Goal: Check status: Check status

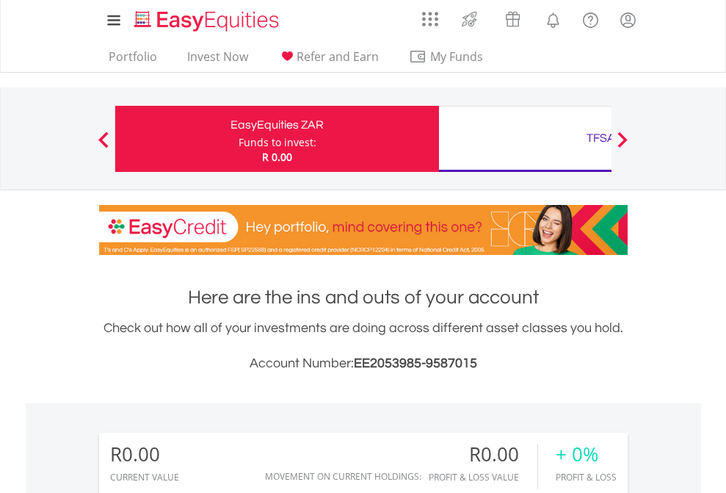
scroll to position [141, 231]
click at [239, 139] on div "Funds to invest:" at bounding box center [278, 142] width 78 height 15
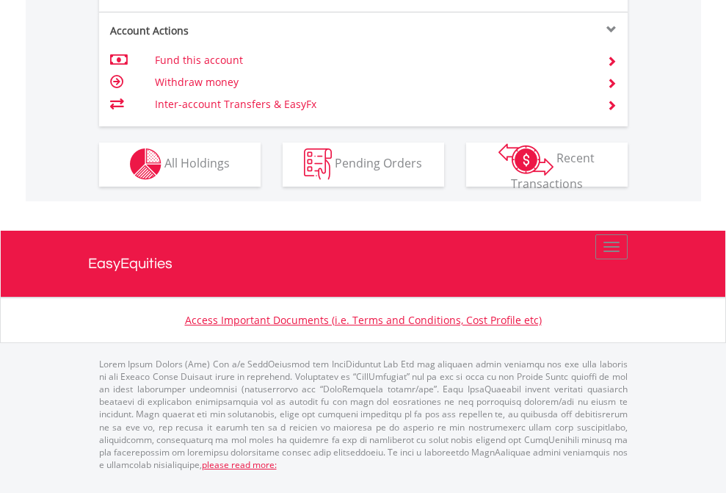
scroll to position [1373, 0]
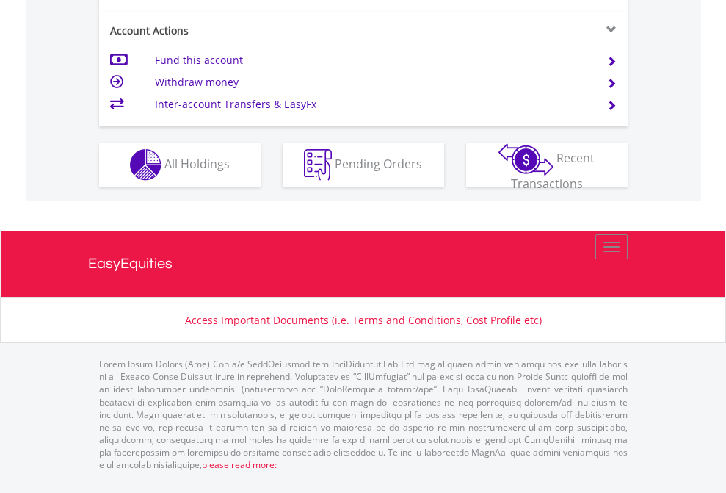
scroll to position [1437, 0]
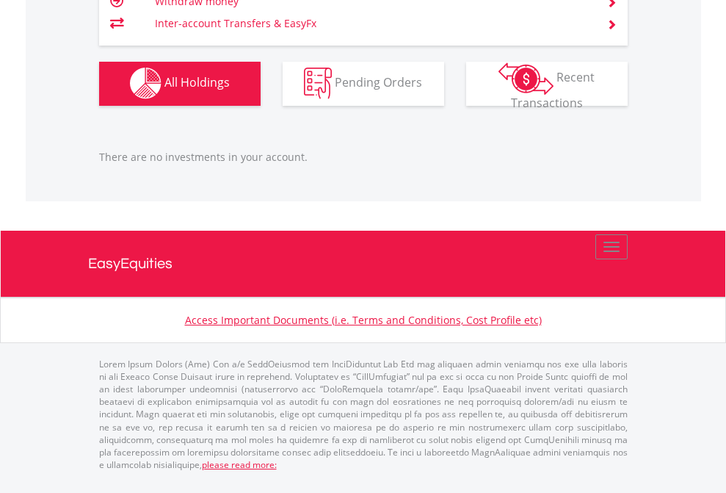
scroll to position [141, 231]
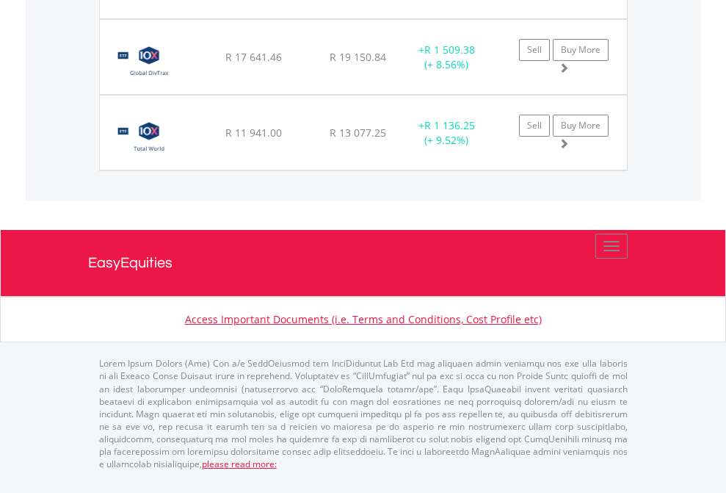
scroll to position [141, 231]
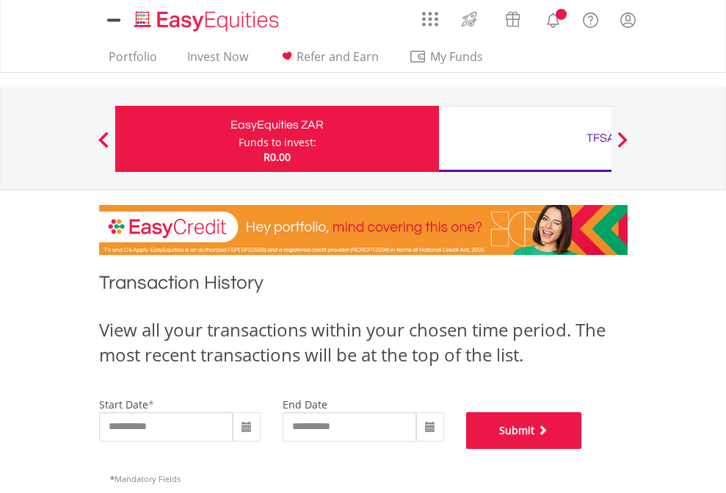
click at [582, 449] on button "Submit" at bounding box center [524, 430] width 116 height 37
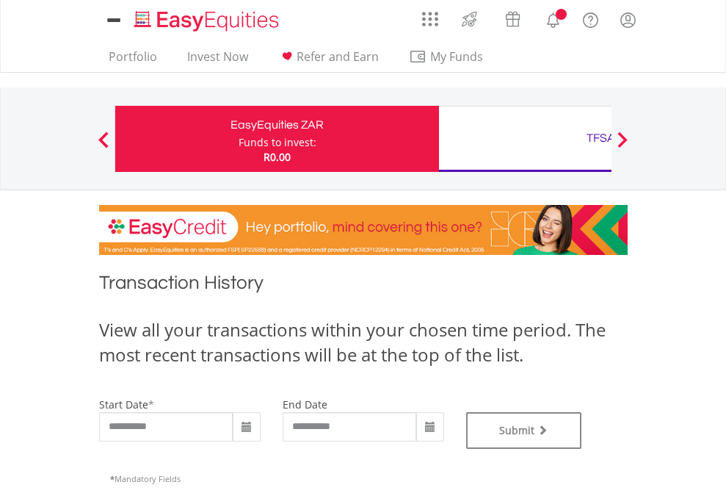
click at [525, 139] on div "TFSA" at bounding box center [601, 138] width 306 height 21
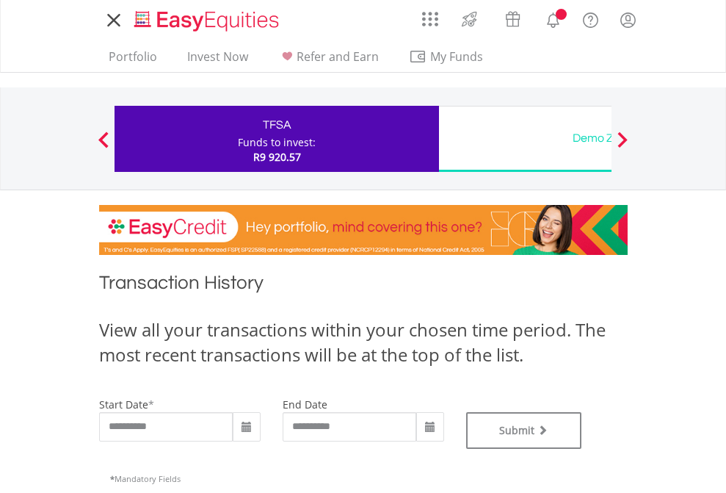
type input "**********"
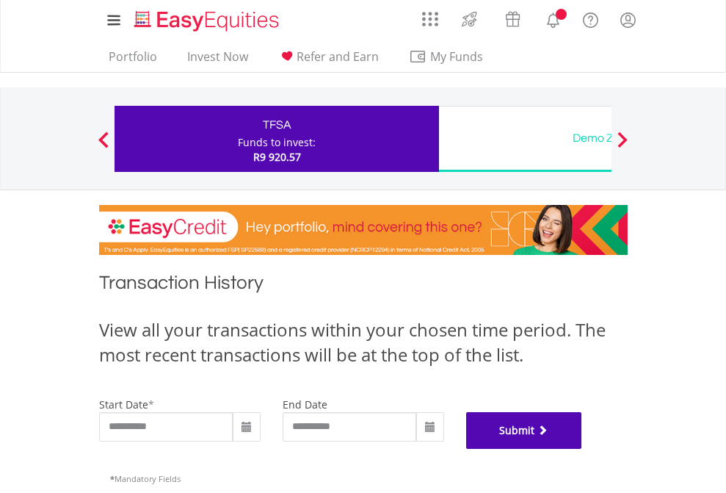
click at [582, 449] on button "Submit" at bounding box center [524, 430] width 116 height 37
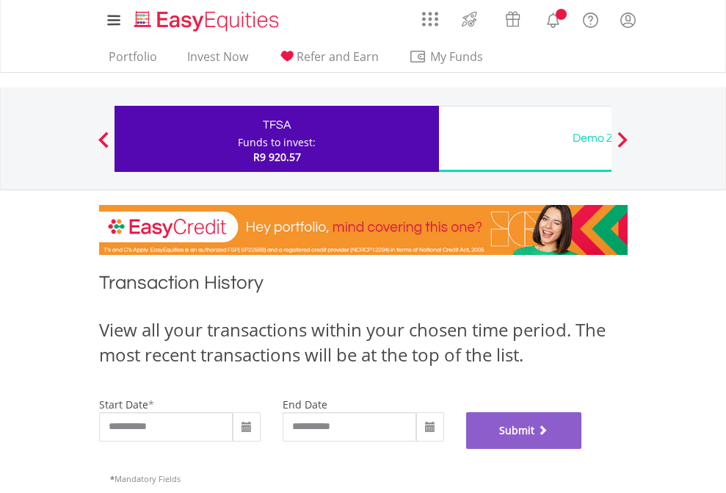
scroll to position [596, 0]
